Goal: Communication & Community: Answer question/provide support

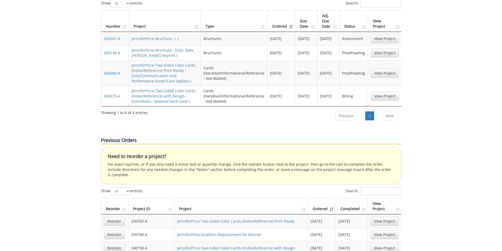
scroll to position [184, 0]
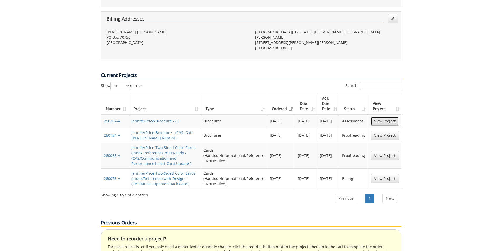
click at [391, 117] on link "View Project" at bounding box center [385, 121] width 28 height 9
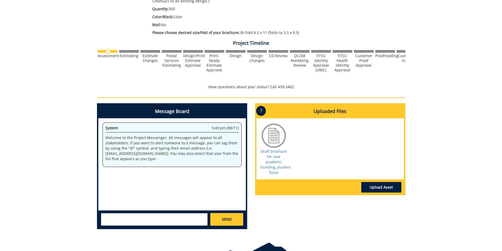
scroll to position [132, 0]
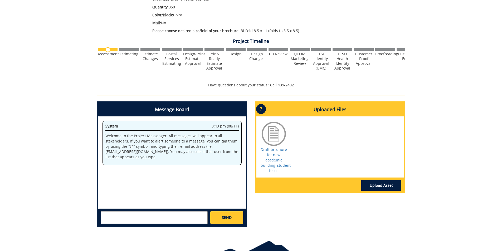
click at [161, 219] on textarea at bounding box center [154, 217] width 107 height 13
paste textarea "10-45000-200102-120-{INSERT ACCOUNT}-200-999-999-999"
click at [134, 220] on textarea "New account/index number is: 10-45000-200102-120-{INSERT ACCOUNT}-200-999-999-9…" at bounding box center [154, 217] width 107 height 13
type textarea "New account/index number is: 10-45000-200102-120-74530-200-999-999-999"
click at [231, 218] on span "SEND" at bounding box center [227, 217] width 10 height 5
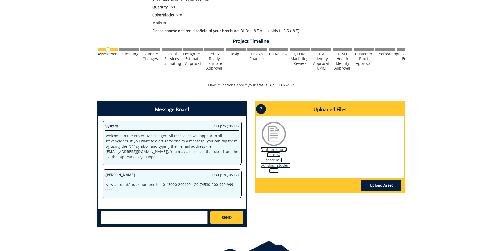
click at [284, 163] on link "Draft brochure for new academic building_student focus" at bounding box center [276, 160] width 30 height 26
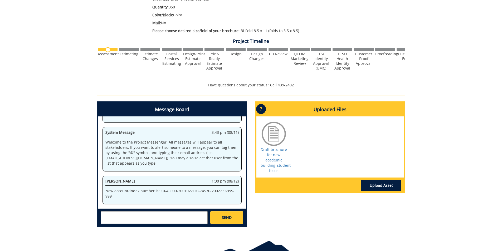
click at [170, 218] on textarea at bounding box center [154, 217] width 107 height 13
click at [167, 221] on textarea "Advancement has created a new microsite for the academic building, so I will ne…" at bounding box center [154, 217] width 107 height 13
paste textarea "Green roof and outdoor terraces"
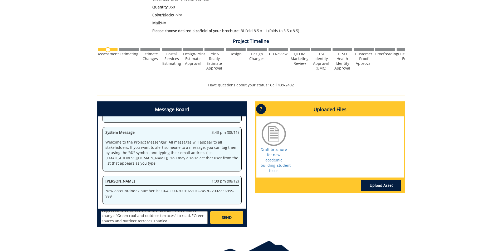
scroll to position [3262, 0]
click at [157, 220] on textarea "Advancement has created a new microsite for the academic building, so I will ne…" at bounding box center [154, 217] width 107 height 13
type textarea "Advancement has created a new microsite for the academic building, so I will ne…"
click at [228, 217] on span "SEND" at bounding box center [227, 217] width 10 height 5
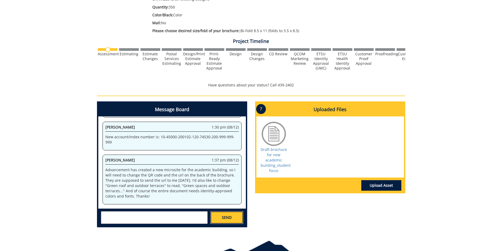
scroll to position [3996, 0]
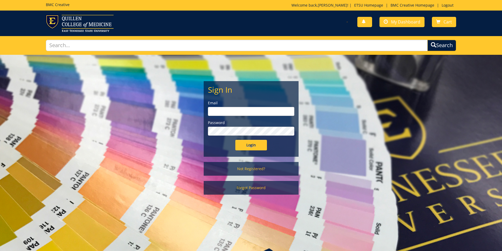
type input "[EMAIL_ADDRESS][DOMAIN_NAME]"
click at [253, 147] on input "Login" at bounding box center [251, 145] width 32 height 11
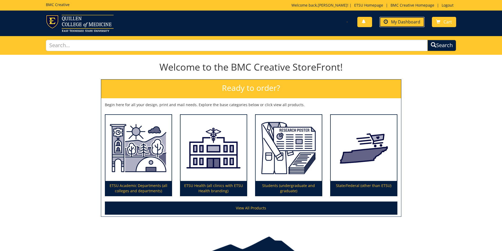
click at [401, 22] on span "My Dashboard" at bounding box center [405, 22] width 29 height 6
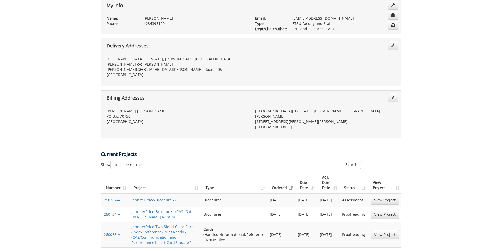
scroll to position [158, 0]
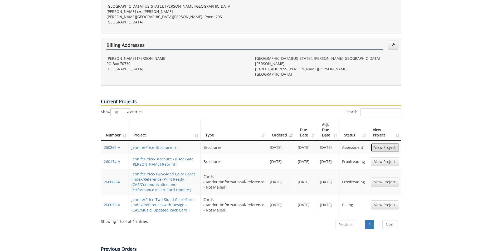
click at [380, 143] on link "View Project" at bounding box center [385, 147] width 28 height 9
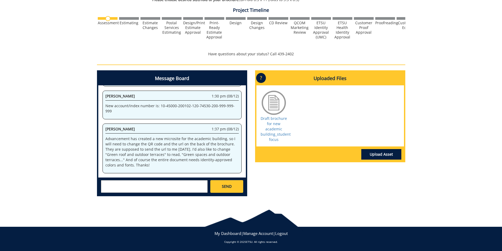
scroll to position [163, 0]
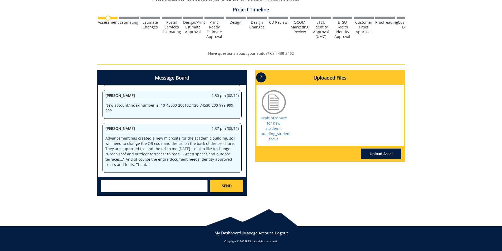
click at [154, 188] on textarea at bounding box center [154, 186] width 107 height 13
paste textarea "https://east-tennessee-state-university.yearly.report/academic-building"
type textarea "new url for the back: [URL][DOMAIN_NAME][US_STATE] I will upload new QR code."
click at [232, 187] on link "SEND" at bounding box center [226, 186] width 33 height 13
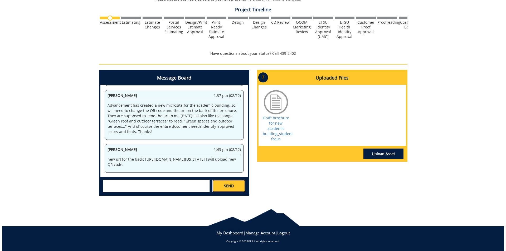
scroll to position [2780, 0]
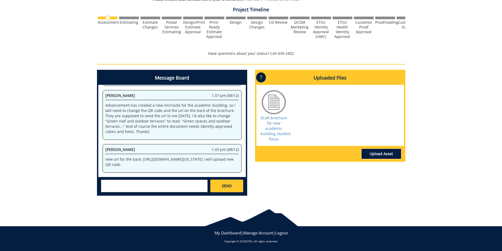
click at [396, 149] on link "Upload Asset" at bounding box center [381, 154] width 40 height 11
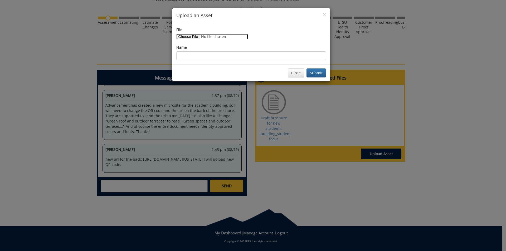
click at [195, 38] on input "File" at bounding box center [212, 37] width 72 height 6
type input "C:\fakepath\Untitled design (3).pdf"
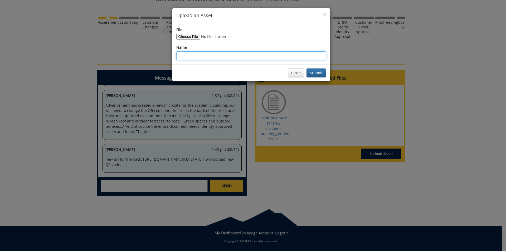
click at [184, 59] on input "Name" at bounding box center [251, 55] width 150 height 9
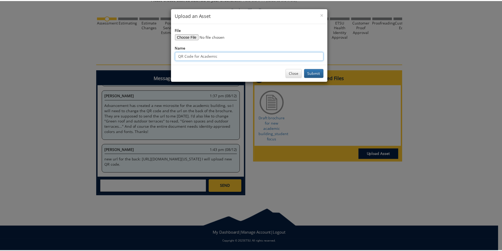
scroll to position [3117, 0]
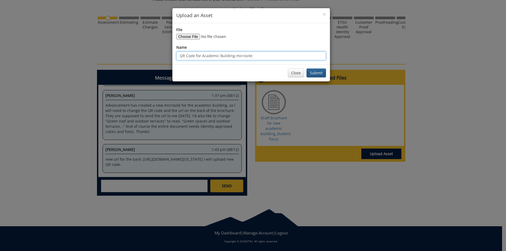
type input "QR Code for Academic Building microsite"
click at [324, 72] on button "Submit" at bounding box center [317, 73] width 20 height 9
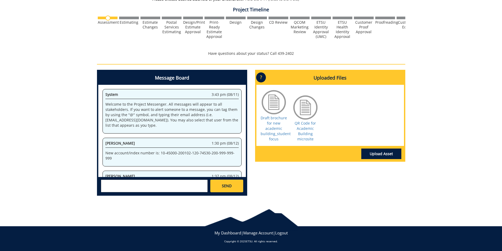
scroll to position [81, 0]
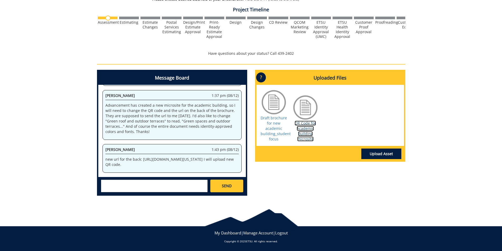
click at [306, 134] on link "QR Code for Academic Building microsite" at bounding box center [305, 131] width 21 height 21
